Goal: Navigation & Orientation: Find specific page/section

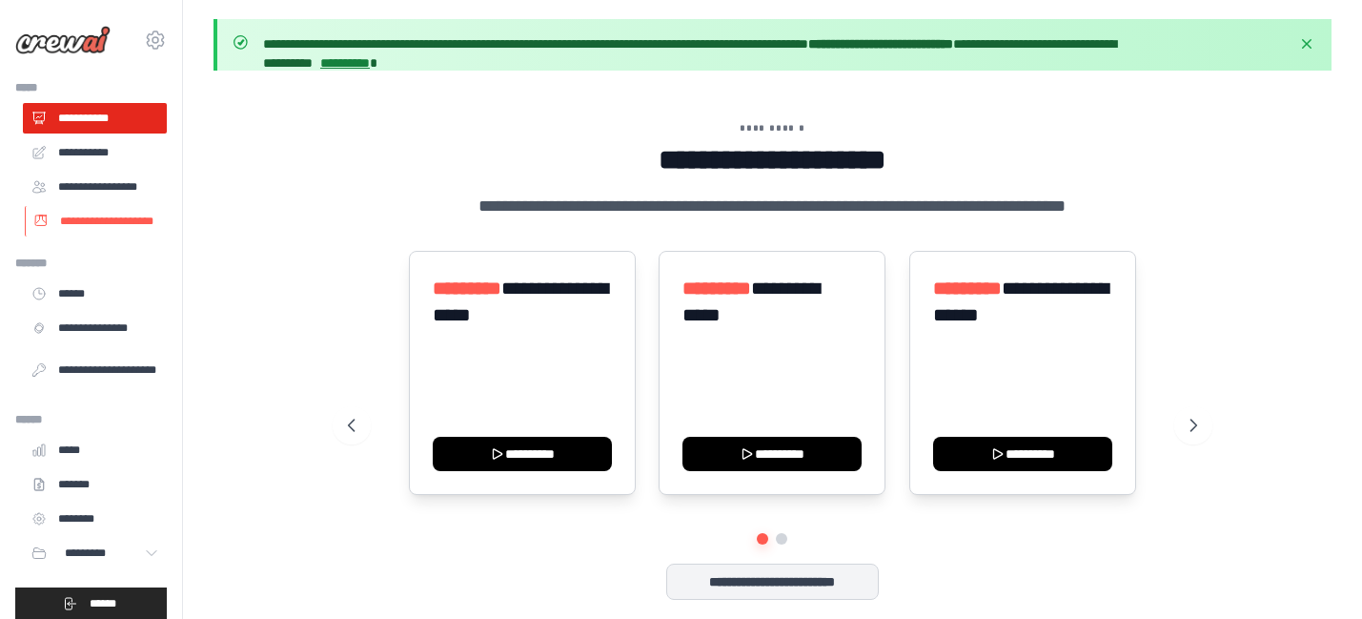
click at [133, 221] on link "**********" at bounding box center [97, 221] width 144 height 31
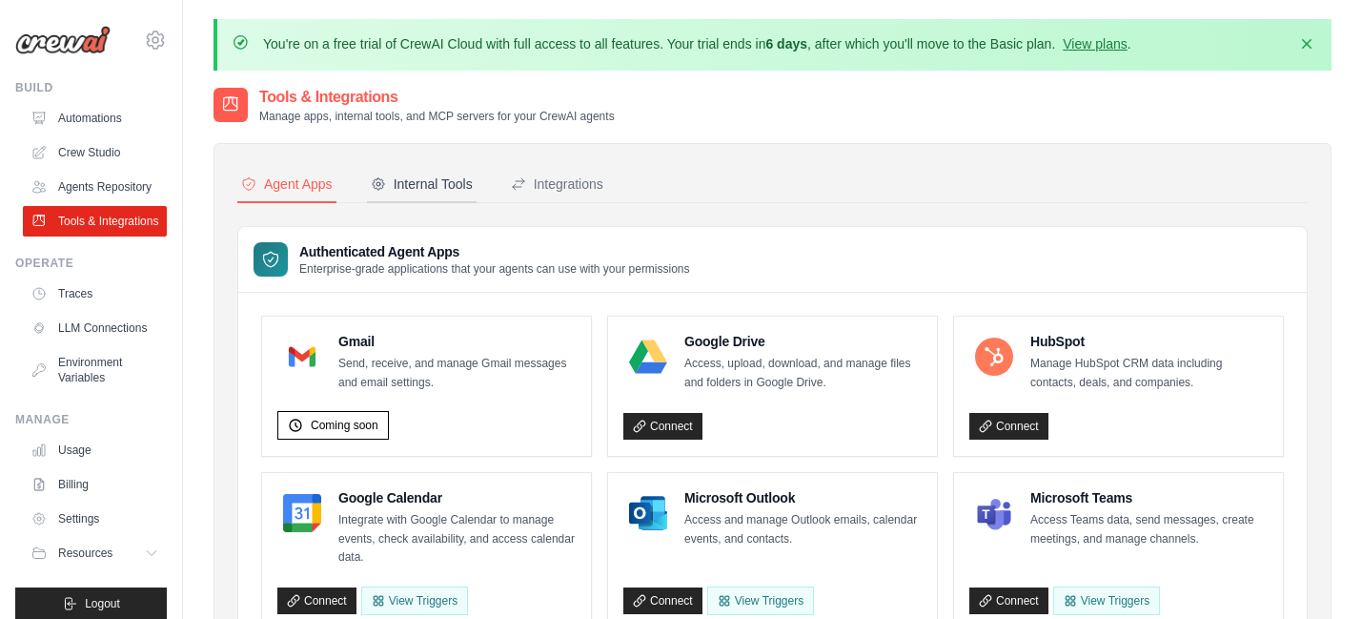
click at [420, 179] on div "Internal Tools" at bounding box center [422, 183] width 102 height 19
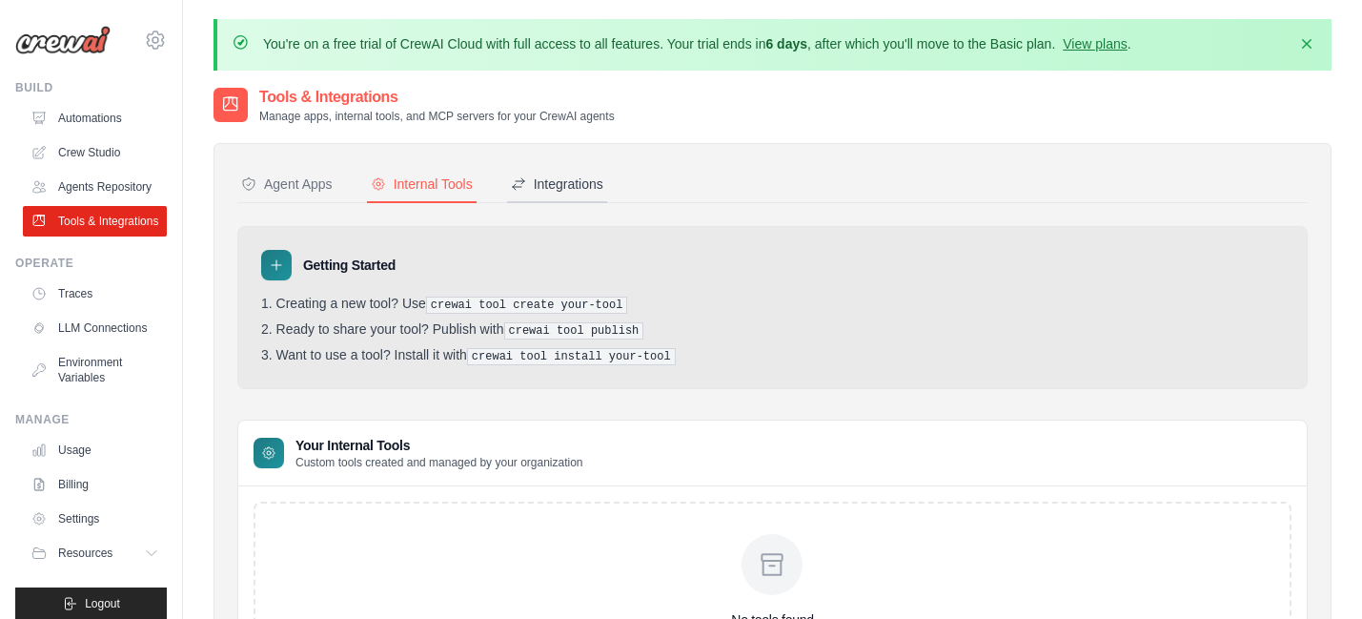
click at [591, 183] on div "Integrations" at bounding box center [557, 183] width 92 height 19
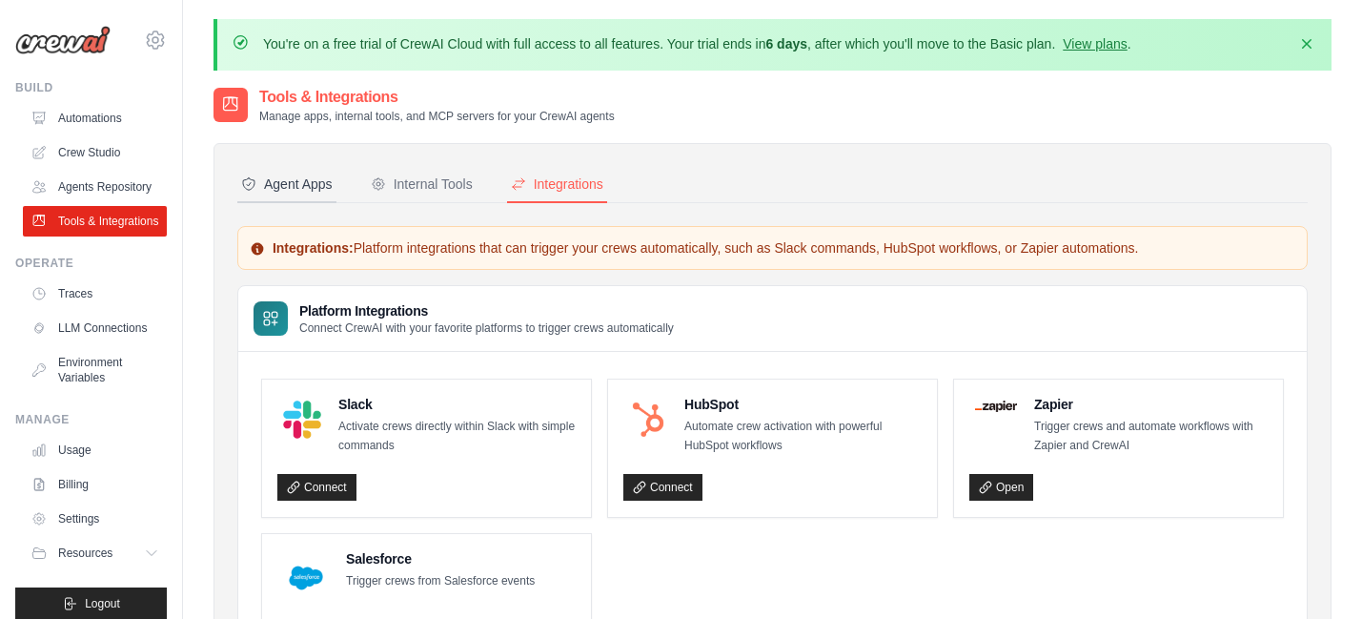
click at [283, 184] on div "Agent Apps" at bounding box center [287, 183] width 92 height 19
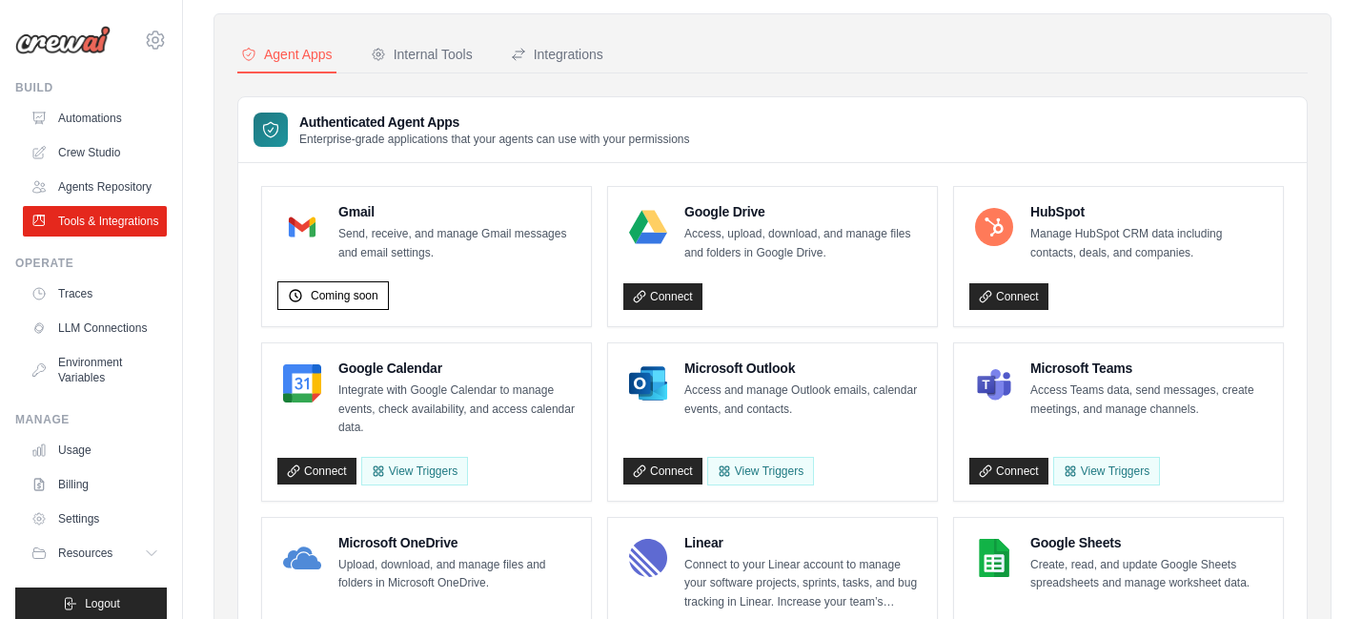
scroll to position [139, 0]
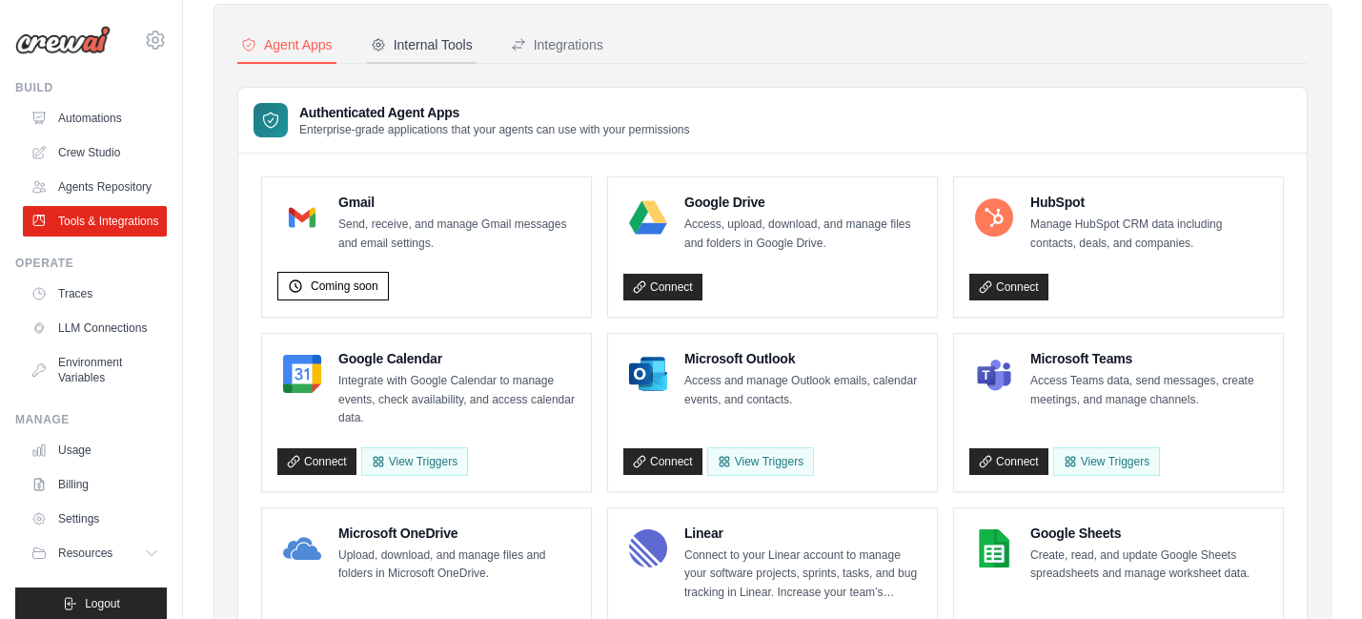
click at [463, 50] on div "Internal Tools" at bounding box center [422, 44] width 102 height 19
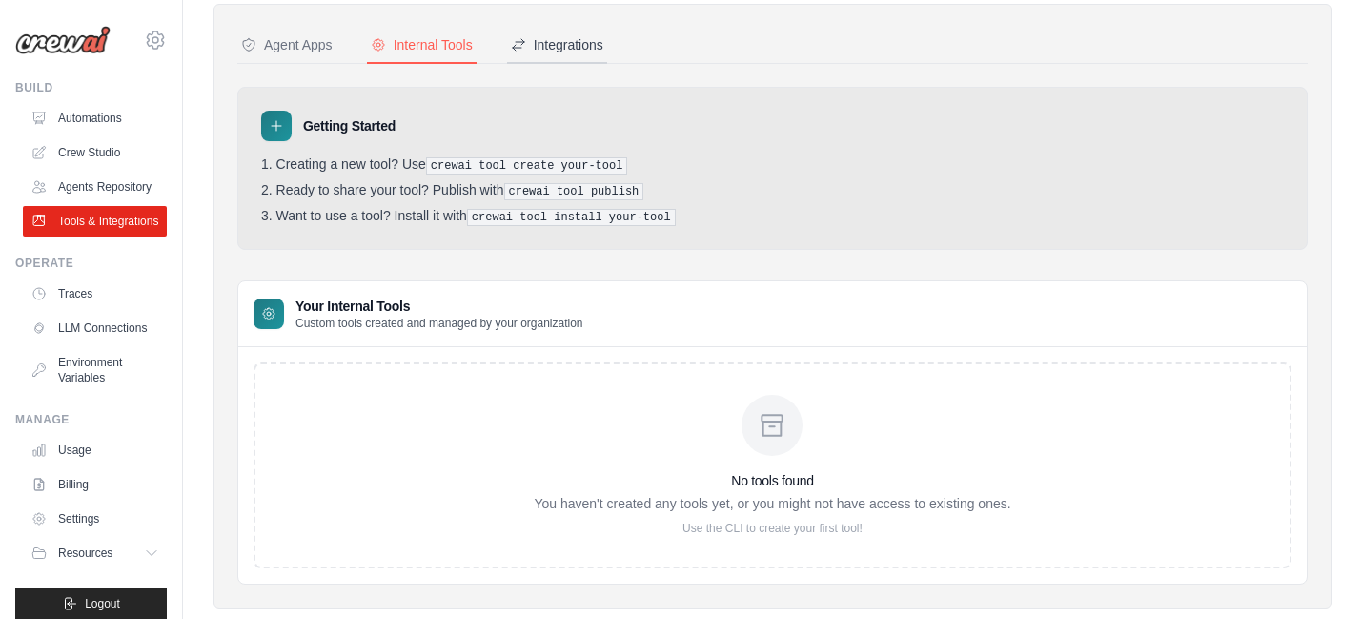
click at [562, 54] on button "Integrations" at bounding box center [557, 46] width 100 height 36
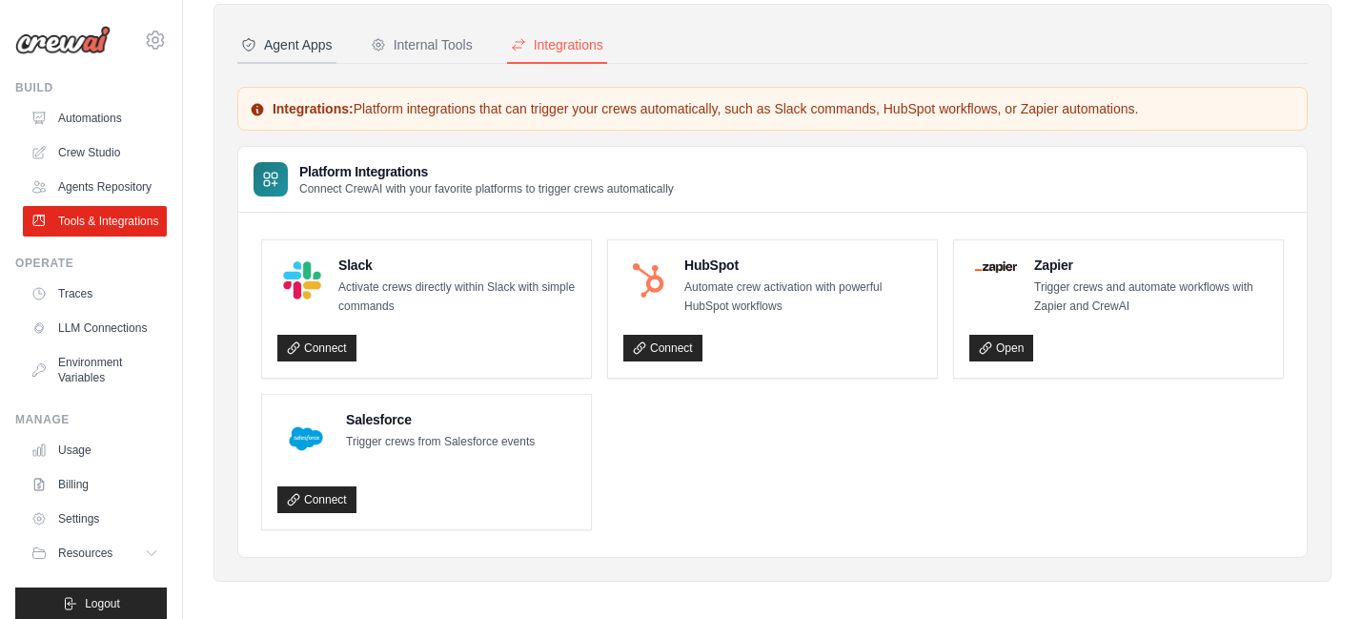
click at [288, 56] on button "Agent Apps" at bounding box center [286, 46] width 99 height 36
